Goal: Task Accomplishment & Management: Manage account settings

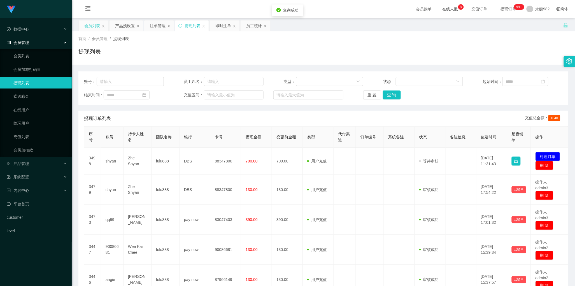
click at [92, 24] on div "会员列表" at bounding box center [92, 25] width 16 height 11
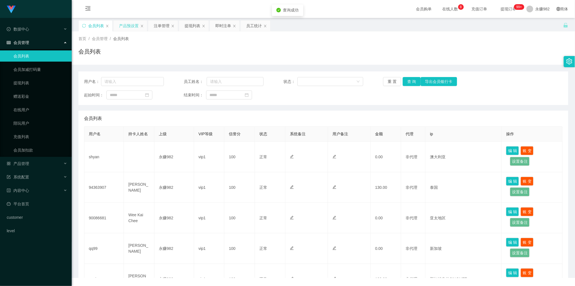
click at [125, 25] on div "产品预设置" at bounding box center [129, 25] width 20 height 11
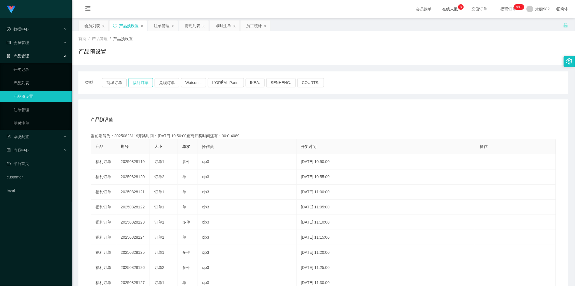
click at [138, 82] on button "福利订单" at bounding box center [140, 82] width 25 height 9
click at [140, 82] on button "福利订单" at bounding box center [140, 82] width 25 height 9
click at [138, 82] on button "福利订单" at bounding box center [140, 82] width 25 height 9
click at [131, 135] on div "当前期号为：20250828133开奖时间：[DATE] 12:00:00距离开奖时间还有：00:24" at bounding box center [323, 136] width 465 height 6
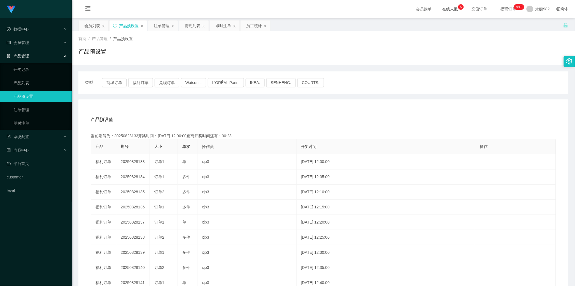
click at [131, 135] on div "当前期号为：20250828133开奖时间：[DATE] 12:00:00距离开奖时间还有：00:23" at bounding box center [323, 136] width 465 height 6
click at [111, 135] on div "当前期号为：20250828133开奖时间：[DATE] 12:00:00距离开奖时间还有：00:22" at bounding box center [323, 136] width 465 height 6
drag, startPoint x: 91, startPoint y: 135, endPoint x: 137, endPoint y: 134, distance: 46.2
click at [137, 134] on div "当前期号为：20250828133开奖时间：[DATE] 12:00:00距离开奖时间还有：00:20" at bounding box center [323, 136] width 465 height 6
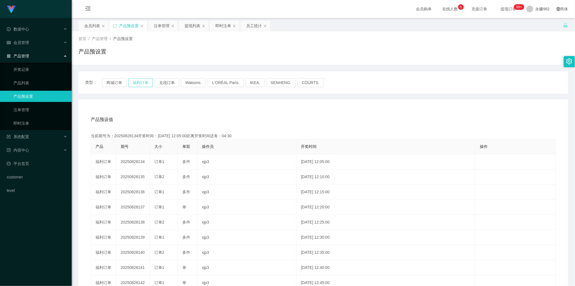
click at [143, 83] on button "福利订单" at bounding box center [140, 82] width 25 height 9
click at [162, 27] on div "注单管理" at bounding box center [162, 25] width 16 height 11
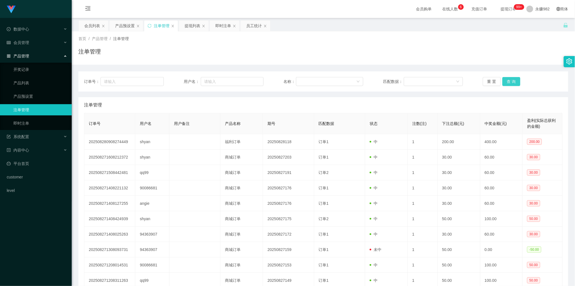
click at [513, 84] on button "查 询" at bounding box center [512, 81] width 18 height 9
click at [322, 102] on div "注单管理" at bounding box center [323, 105] width 479 height 16
click at [512, 83] on button "查 询" at bounding box center [512, 81] width 18 height 9
click at [511, 83] on button "查 询" at bounding box center [512, 81] width 18 height 9
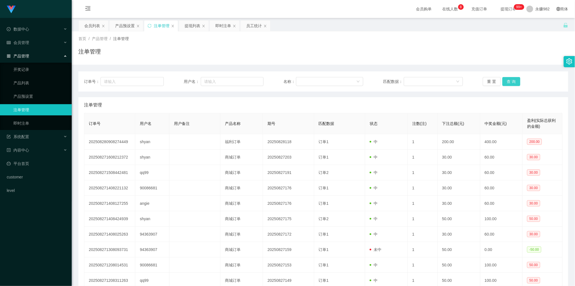
click at [511, 83] on button "查 询" at bounding box center [512, 81] width 18 height 9
click at [510, 78] on button "查 询" at bounding box center [512, 81] width 18 height 9
click at [513, 79] on button "查 询" at bounding box center [512, 81] width 18 height 9
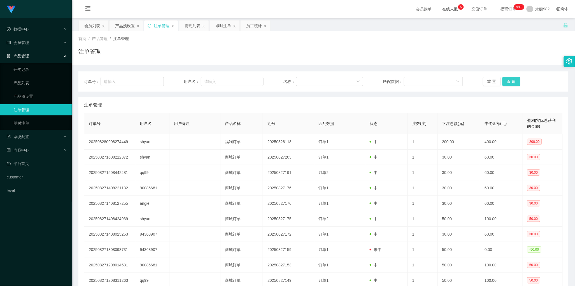
click at [513, 79] on button "查 询" at bounding box center [512, 81] width 18 height 9
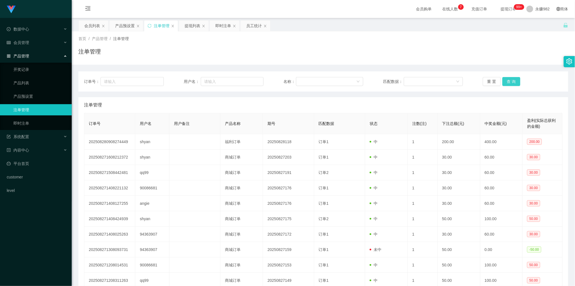
click at [513, 79] on button "查 询" at bounding box center [512, 81] width 18 height 9
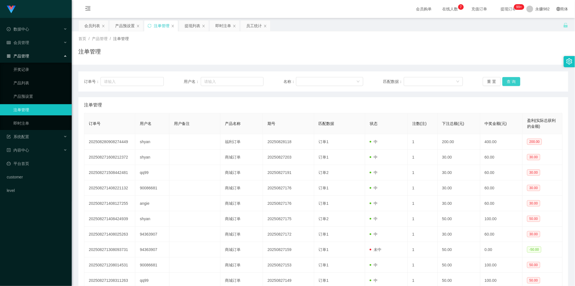
click at [513, 79] on button "查 询" at bounding box center [512, 81] width 18 height 9
click at [513, 79] on button "查 询" at bounding box center [515, 81] width 24 height 9
click at [506, 79] on button "查 询" at bounding box center [512, 81] width 18 height 9
click at [509, 79] on button "查 询" at bounding box center [512, 81] width 18 height 9
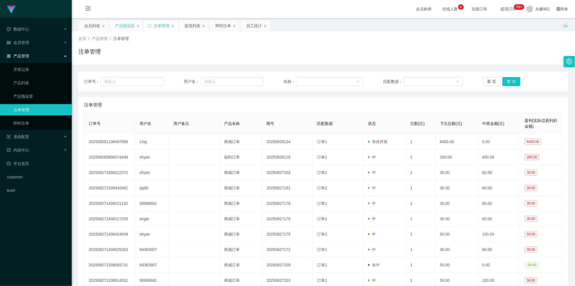
click at [125, 28] on div "产品预设置" at bounding box center [125, 25] width 20 height 11
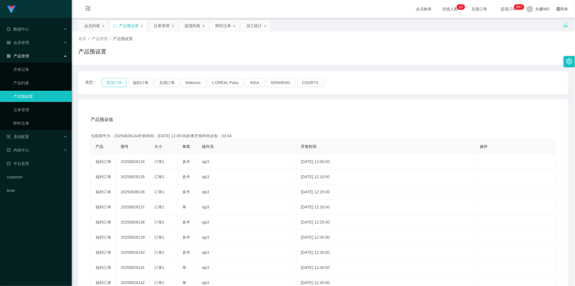
click at [115, 80] on button "商城订单" at bounding box center [114, 82] width 25 height 9
click at [138, 79] on button "福利订单" at bounding box center [140, 82] width 25 height 9
click at [225, 24] on div "即时注单" at bounding box center [223, 25] width 16 height 11
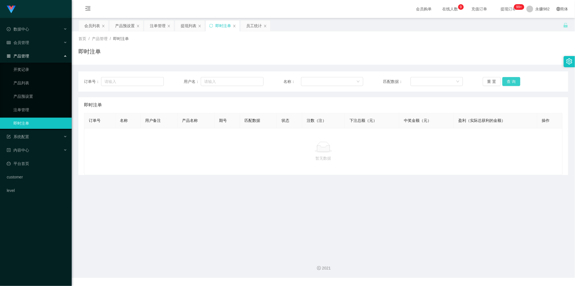
click at [506, 80] on button "查 询" at bounding box center [512, 81] width 18 height 9
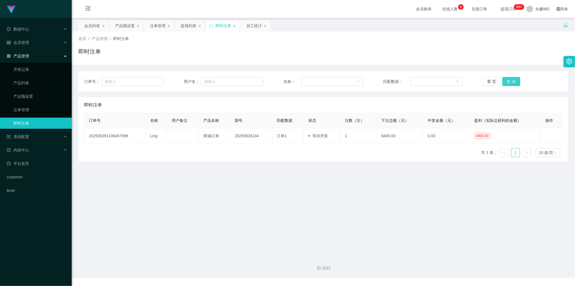
click at [506, 80] on button "查 询" at bounding box center [512, 81] width 18 height 9
click at [509, 81] on button "查 询" at bounding box center [512, 81] width 18 height 9
click at [372, 208] on main "关闭左侧 关闭右侧 关闭其它 刷新页面 会员列表 产品预设置 注单管理 提现列表 即时注单 员工统计 首页 / 产品管理 / 即时注单 / 即时注单 订单号：…" at bounding box center [324, 135] width 504 height 234
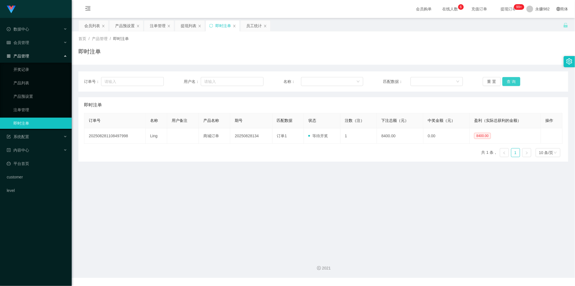
click at [507, 79] on button "查 询" at bounding box center [512, 81] width 18 height 9
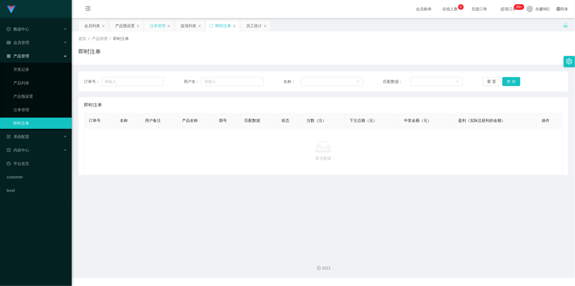
click at [156, 25] on div "注单管理" at bounding box center [158, 25] width 16 height 11
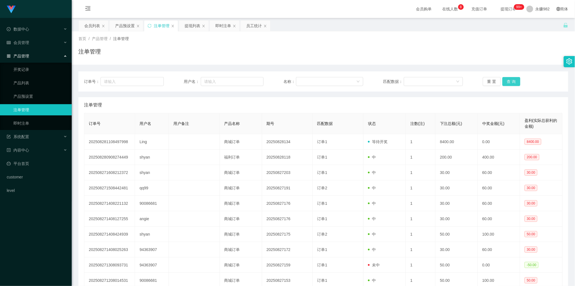
click at [513, 80] on button "查 询" at bounding box center [512, 81] width 18 height 9
click at [512, 84] on button "查 询" at bounding box center [512, 81] width 18 height 9
